Goal: Check status

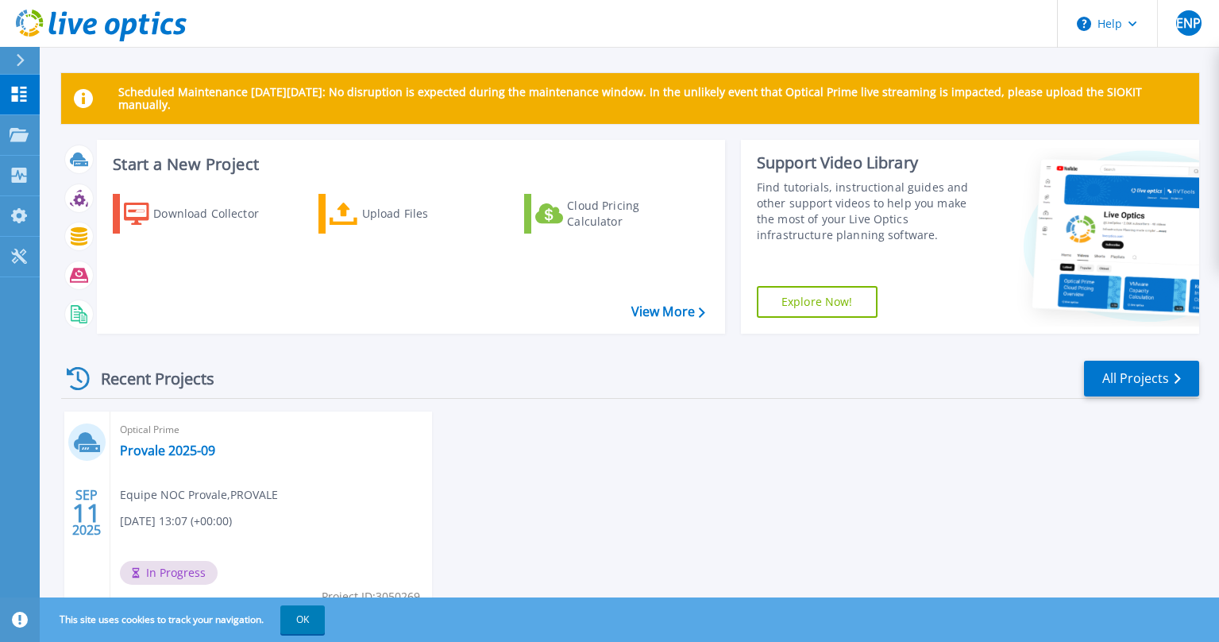
scroll to position [68, 0]
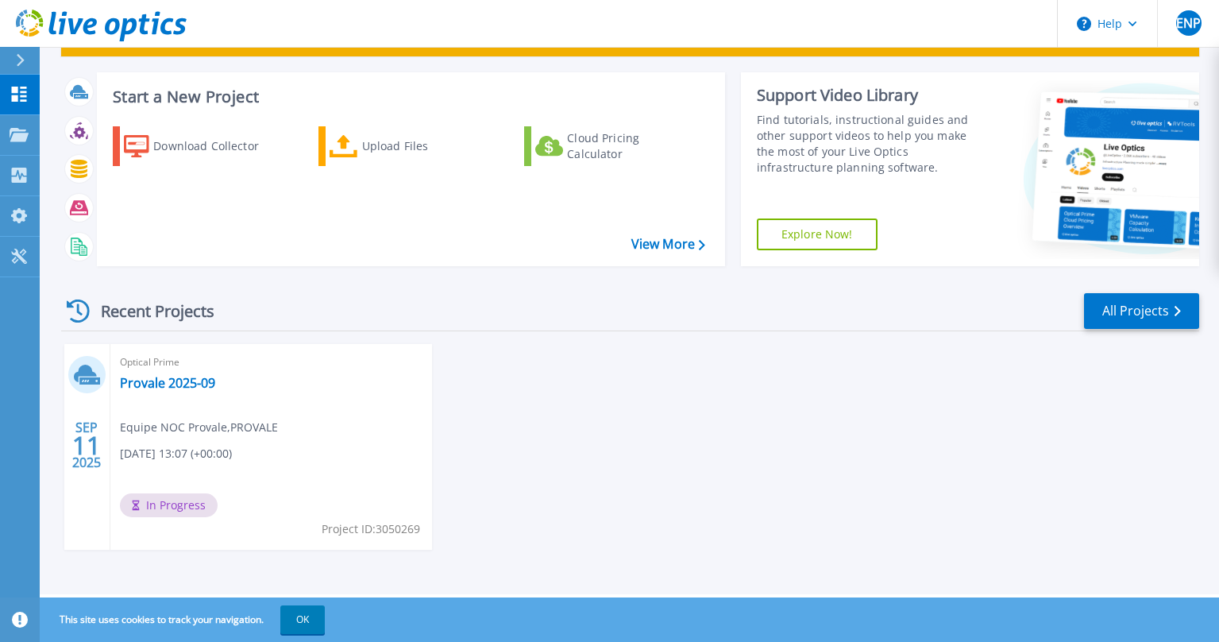
click at [141, 546] on div "Optical Prime Provale 2025-09 Equipe NOC Provale , PROVALE 09/11/2025, 13:07 (+…" at bounding box center [271, 447] width 322 height 206
click at [482, 460] on div "SEP 11 2025 Optical Prime Provale 2025-09 Equipe NOC Provale , PROVALE 09/11/20…" at bounding box center [623, 462] width 1151 height 237
click at [176, 378] on link "Provale 2025-09" at bounding box center [167, 383] width 95 height 16
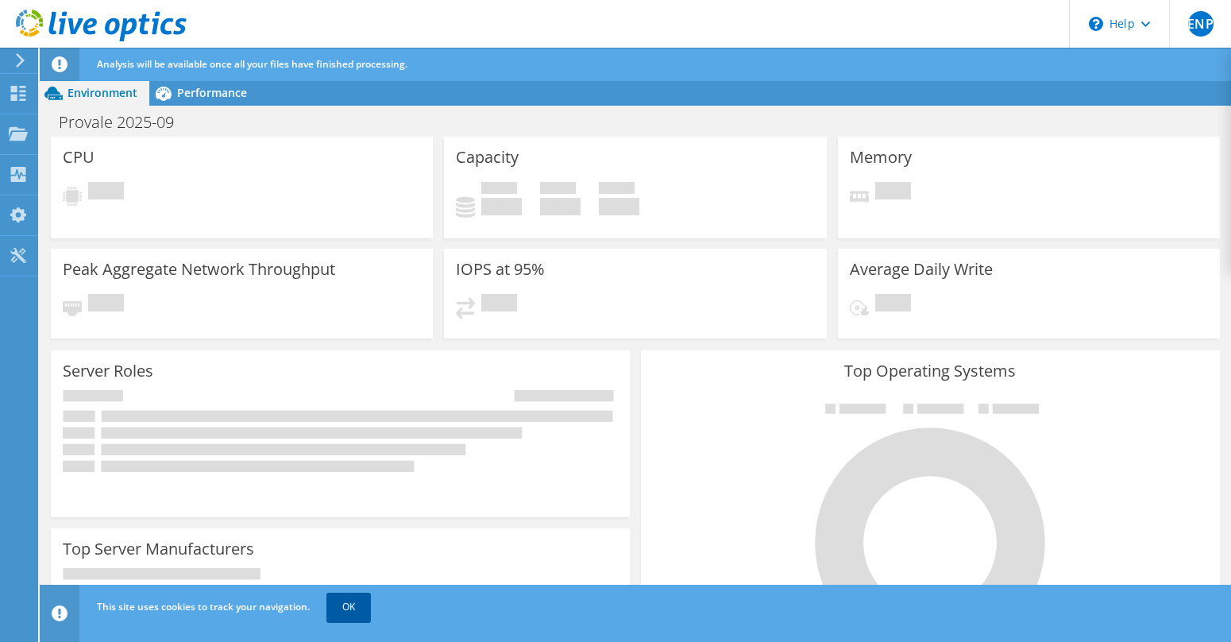
click at [357, 605] on link "OK" at bounding box center [348, 607] width 44 height 29
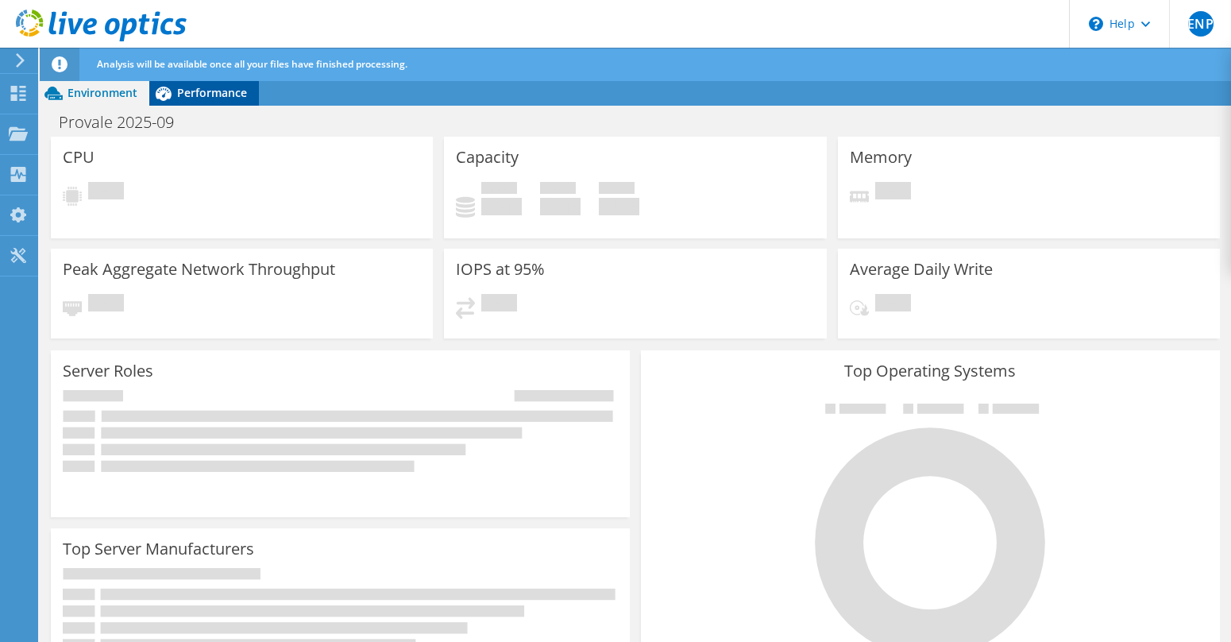
click at [203, 97] on span "Performance" at bounding box center [212, 92] width 70 height 15
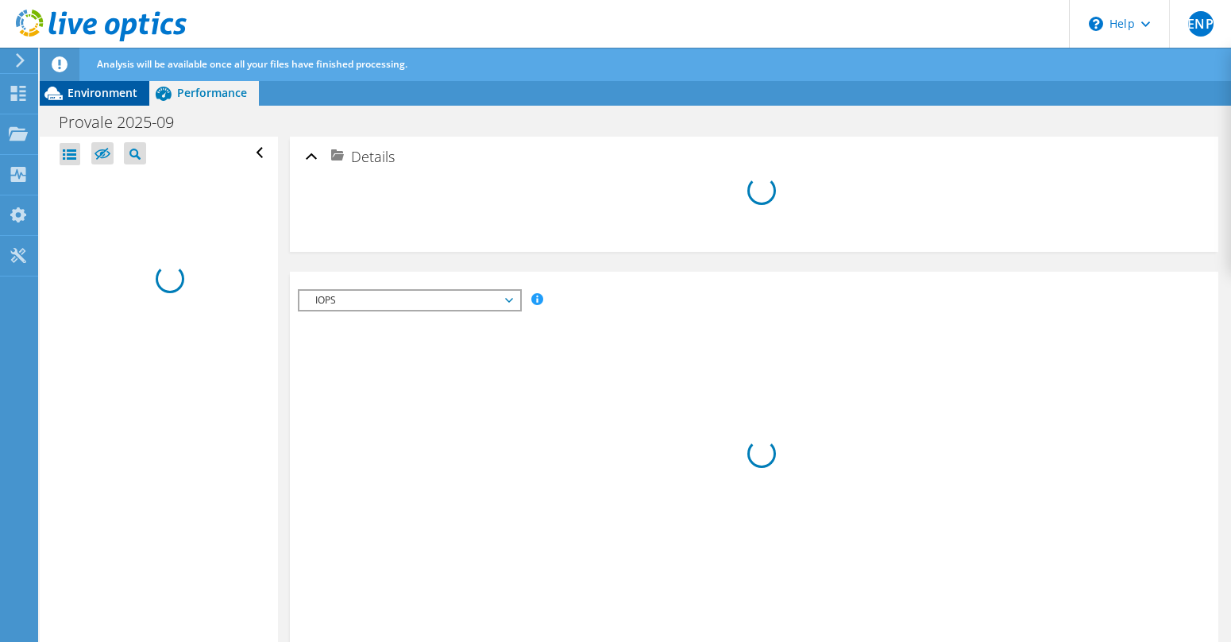
click at [98, 91] on span "Environment" at bounding box center [103, 92] width 70 height 15
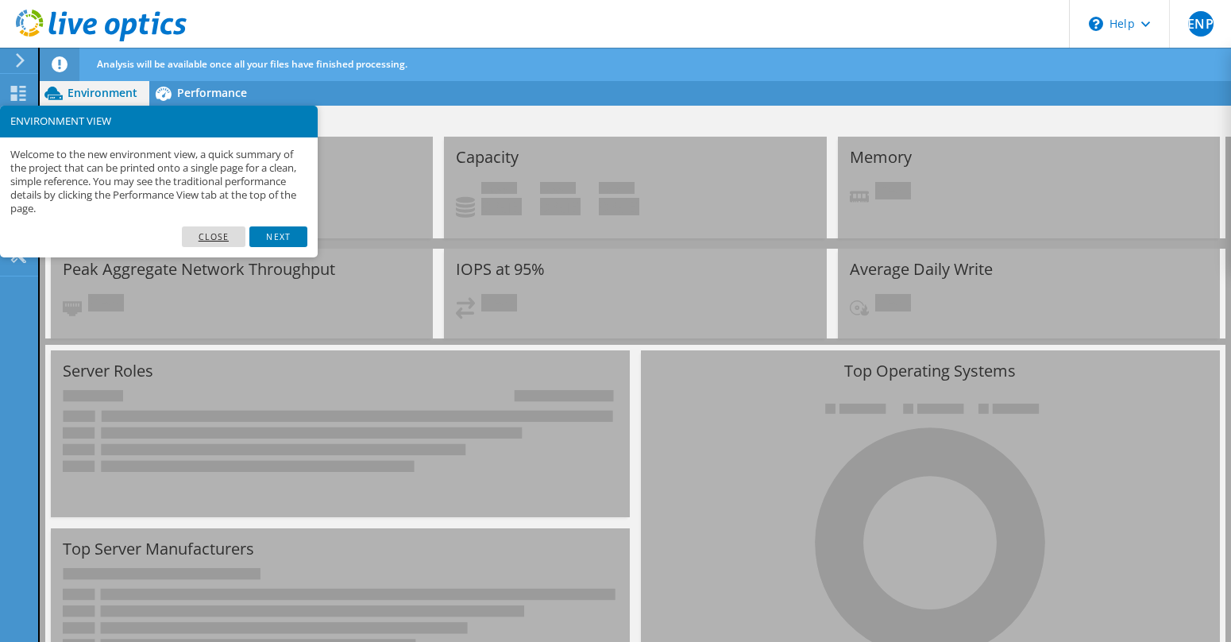
click at [199, 237] on link "Close" at bounding box center [214, 236] width 64 height 21
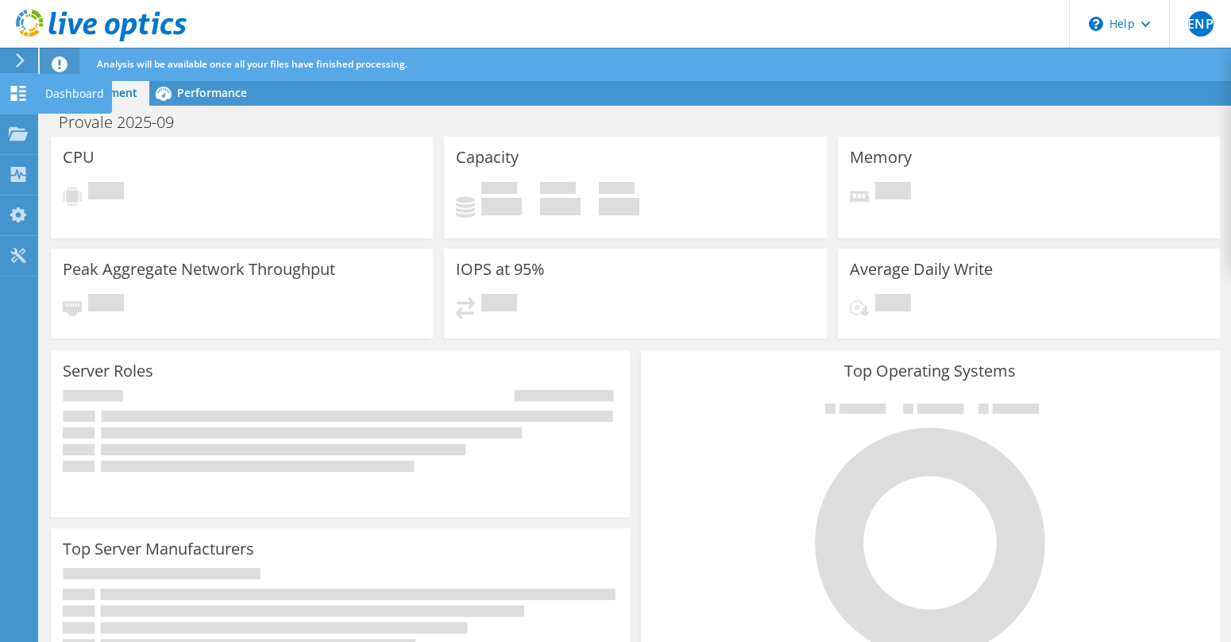
click at [64, 93] on div "Dashboard" at bounding box center [74, 94] width 75 height 40
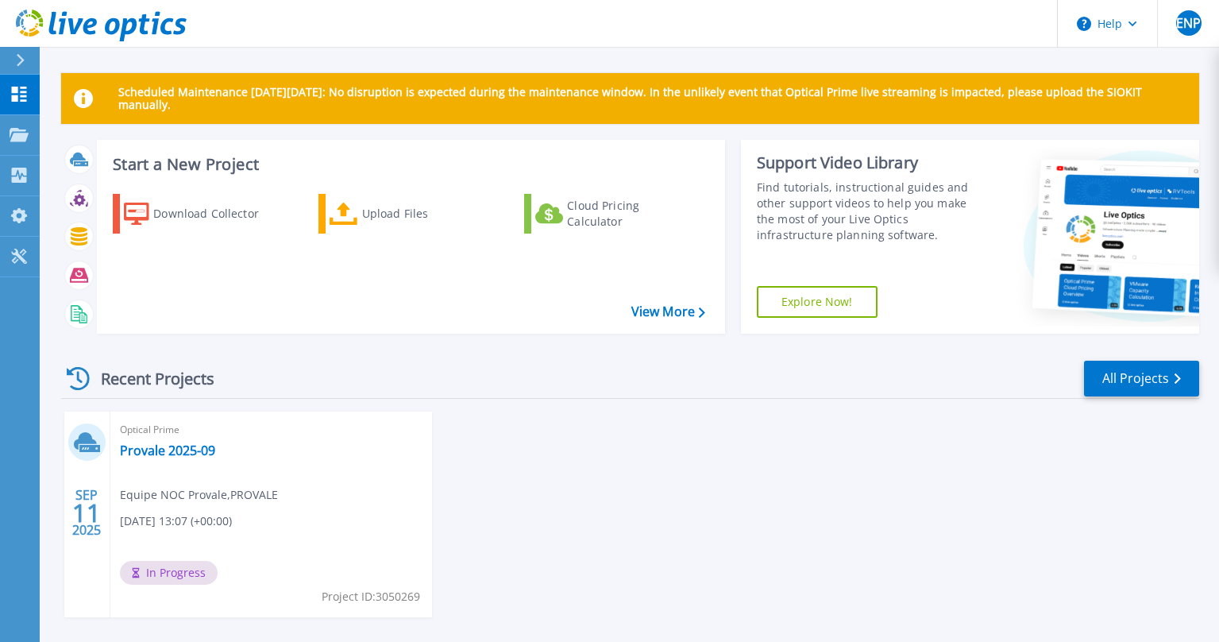
click at [333, 465] on div "Optical Prime Provale 2025-09 Equipe NOC Provale , PROVALE 09/11/2025, 13:07 (+…" at bounding box center [271, 514] width 322 height 206
click at [160, 456] on link "Provale 2025-09" at bounding box center [167, 450] width 95 height 16
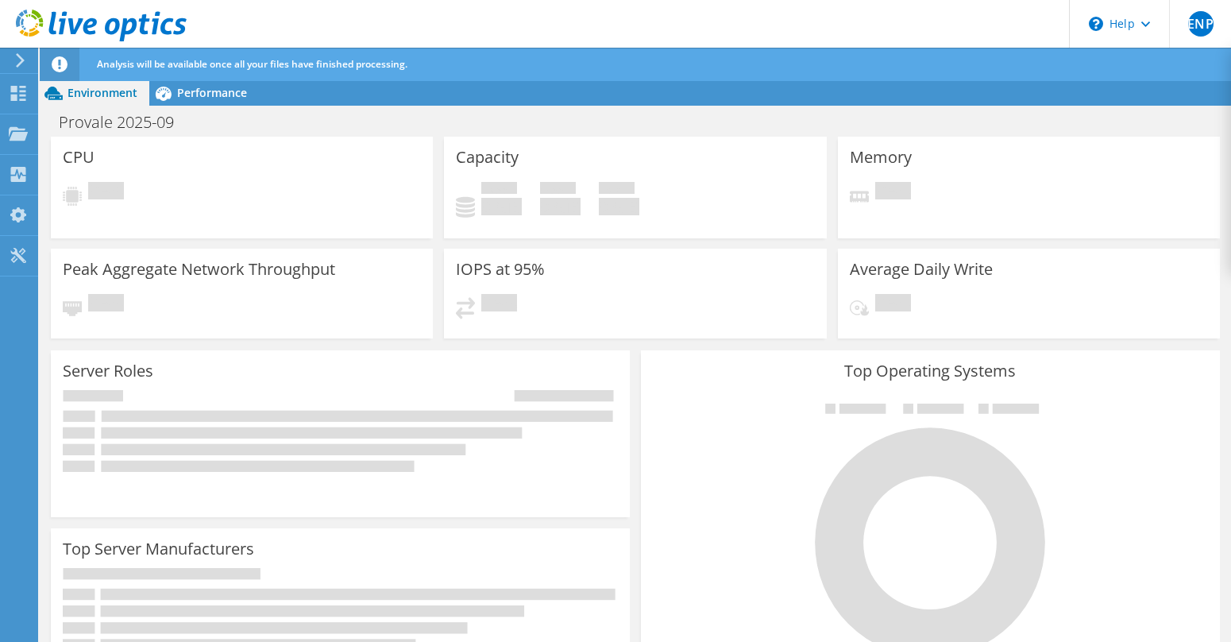
scroll to position [318, 0]
click at [26, 102] on div at bounding box center [18, 95] width 19 height 17
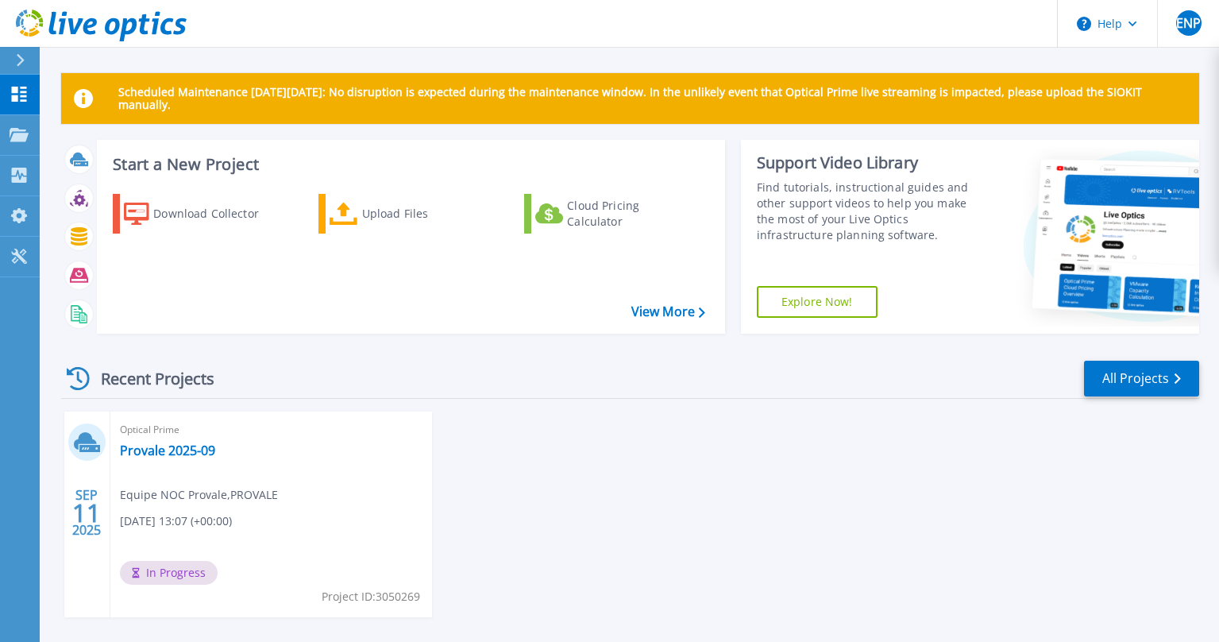
scroll to position [68, 0]
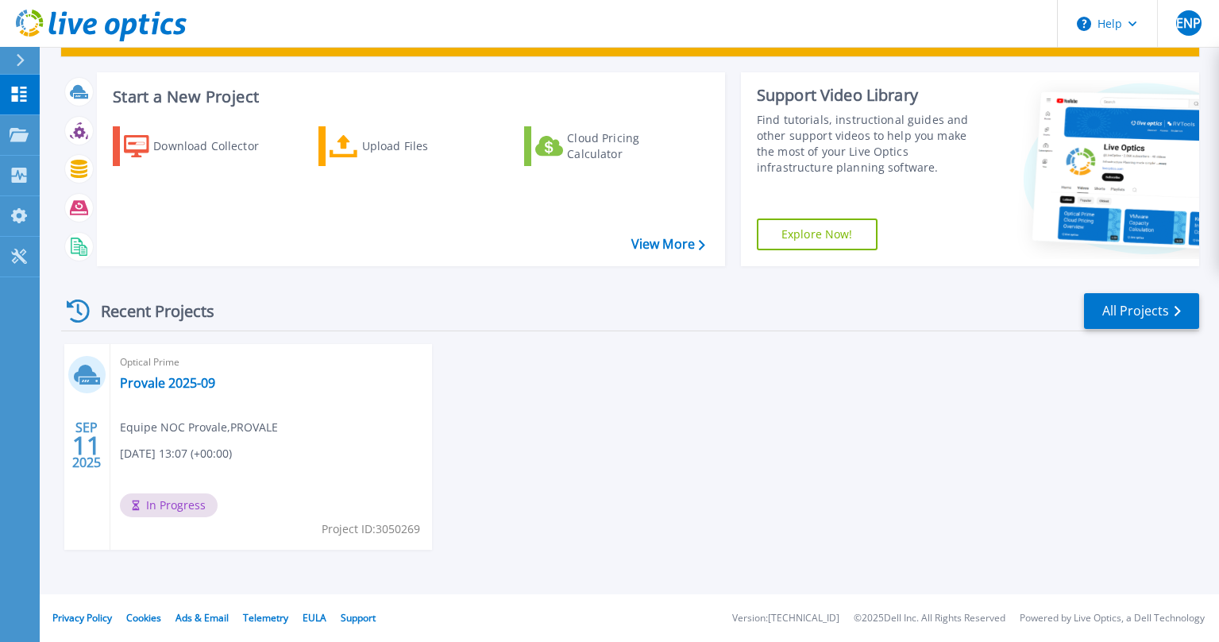
click at [454, 390] on div "SEP 11 2025 Optical Prime Provale 2025-09 Equipe NOC Provale , PROVALE 09/11/20…" at bounding box center [623, 462] width 1151 height 237
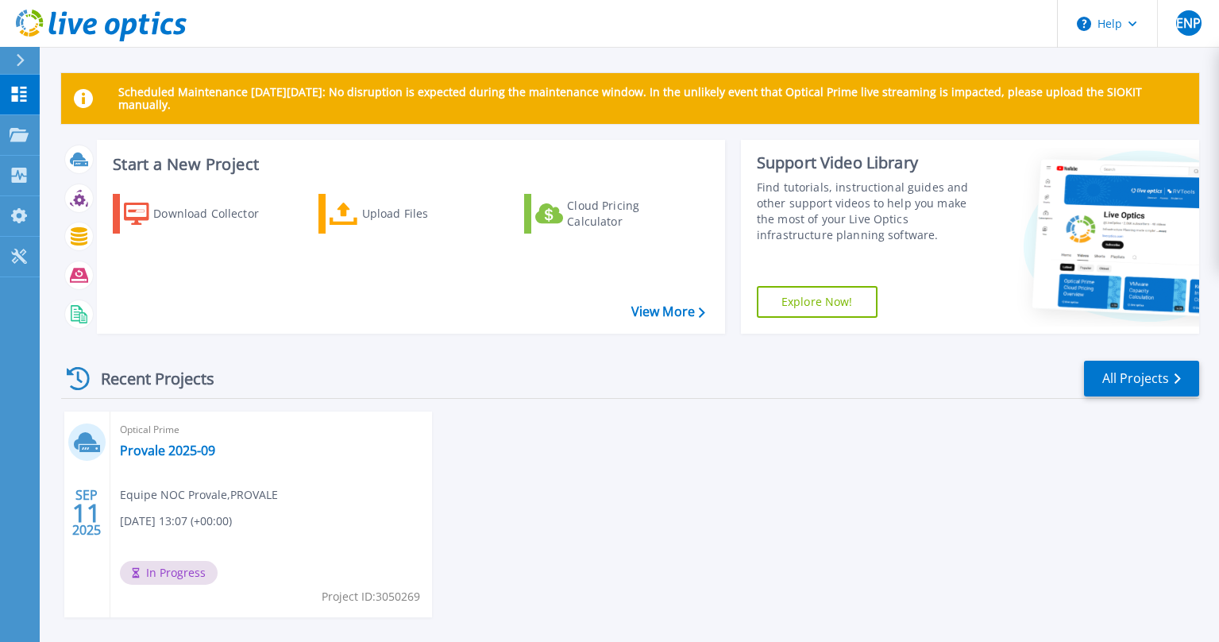
click at [481, 412] on div "[DATE] Optical Prime Provale 2025-09 Equipe NOC Provale , PROVALE [DATE] 13:07 …" at bounding box center [623, 529] width 1151 height 237
click at [183, 446] on link "Provale 2025-09" at bounding box center [167, 450] width 95 height 16
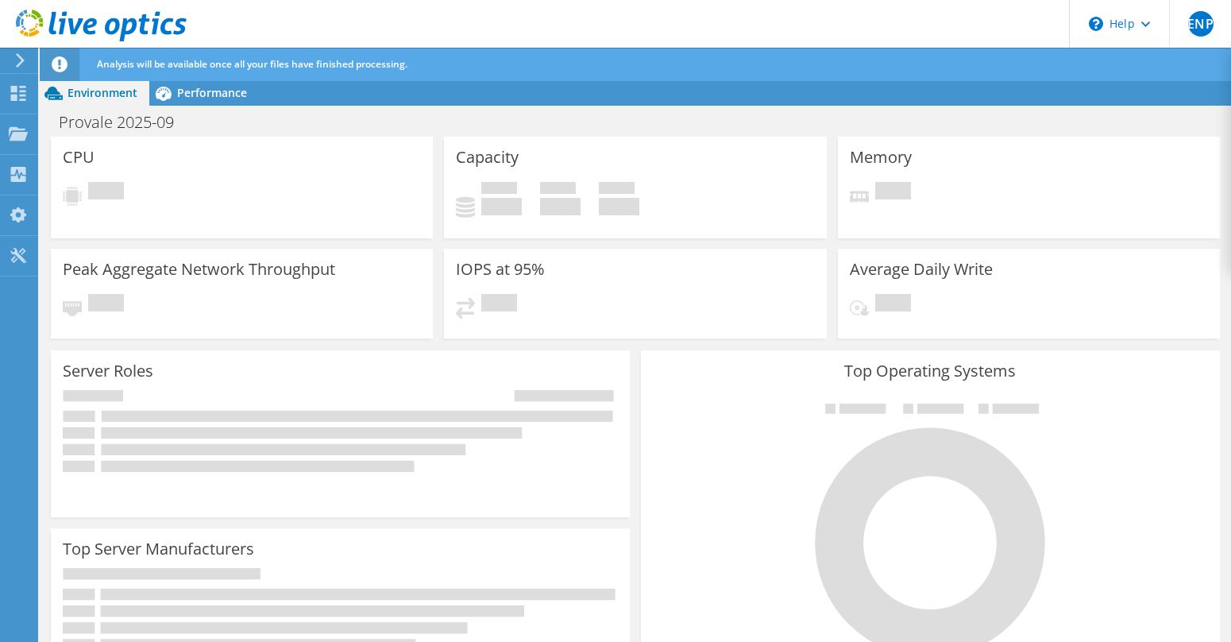
click at [307, 186] on div "Pending" at bounding box center [242, 196] width 358 height 29
click at [199, 98] on span "Performance" at bounding box center [212, 92] width 70 height 15
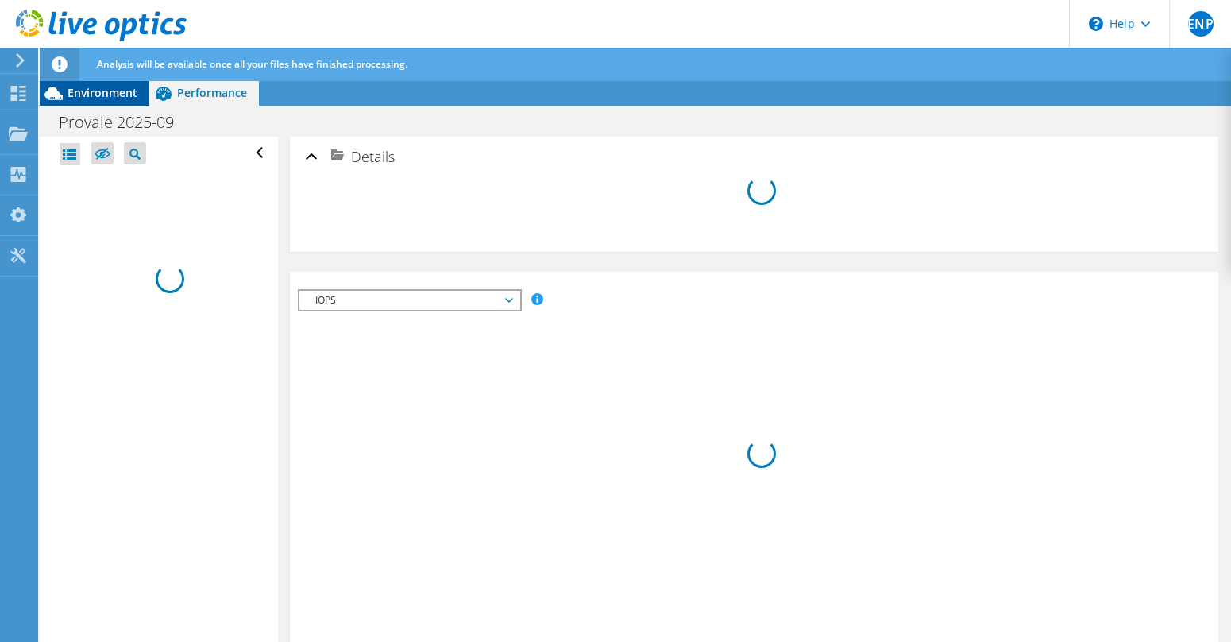
click at [116, 95] on span "Environment" at bounding box center [103, 92] width 70 height 15
